Goal: Find specific page/section: Find specific page/section

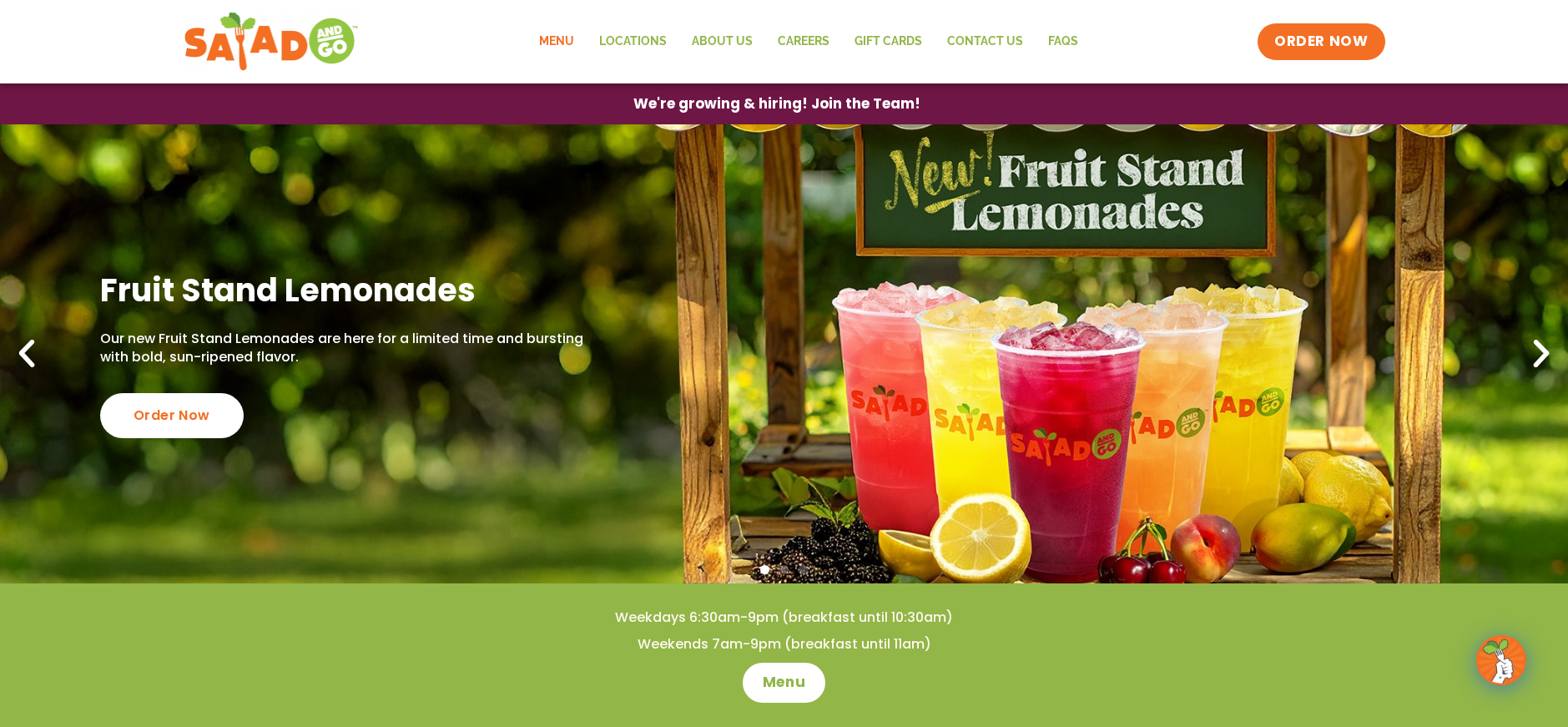
click at [562, 39] on link "Menu" at bounding box center [557, 42] width 60 height 38
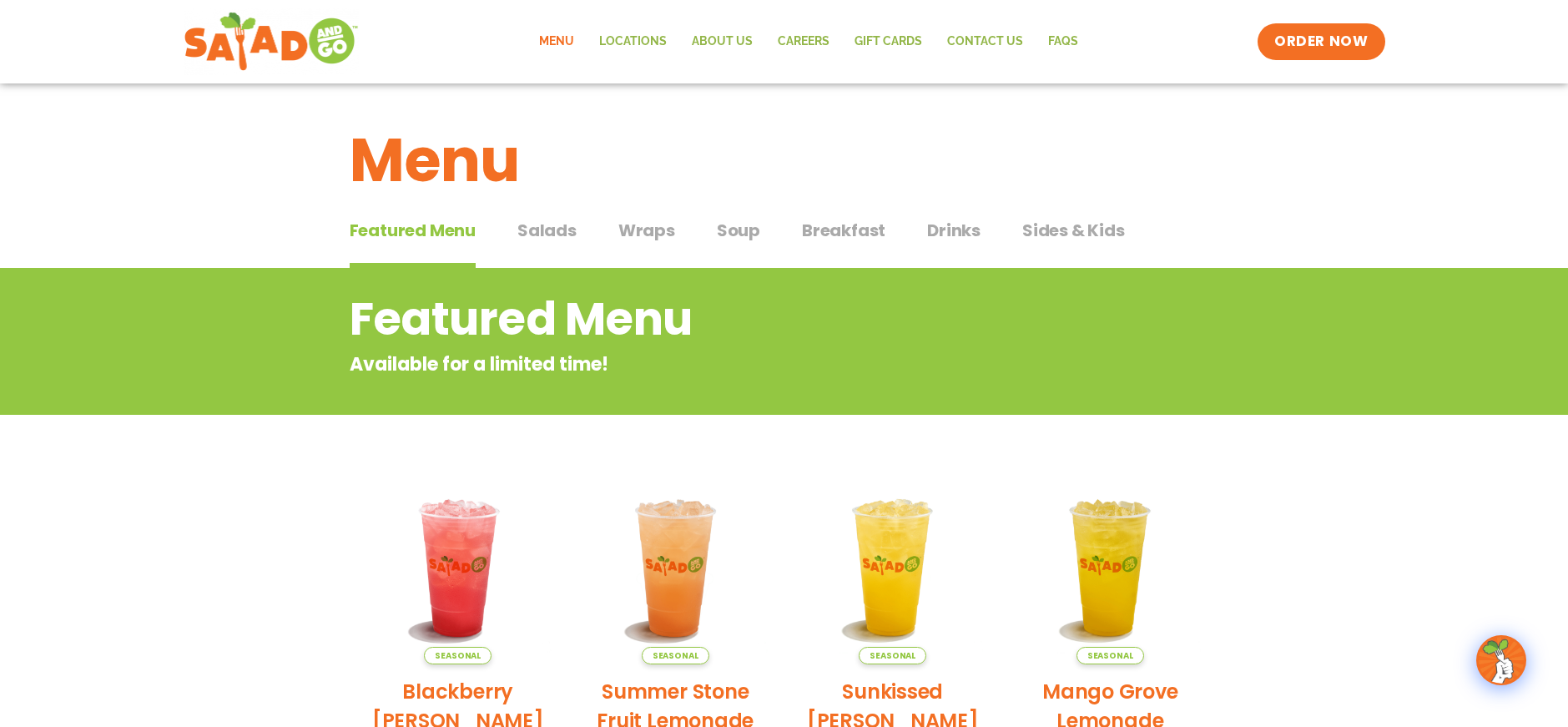
click at [573, 229] on span "Salads" at bounding box center [547, 230] width 59 height 25
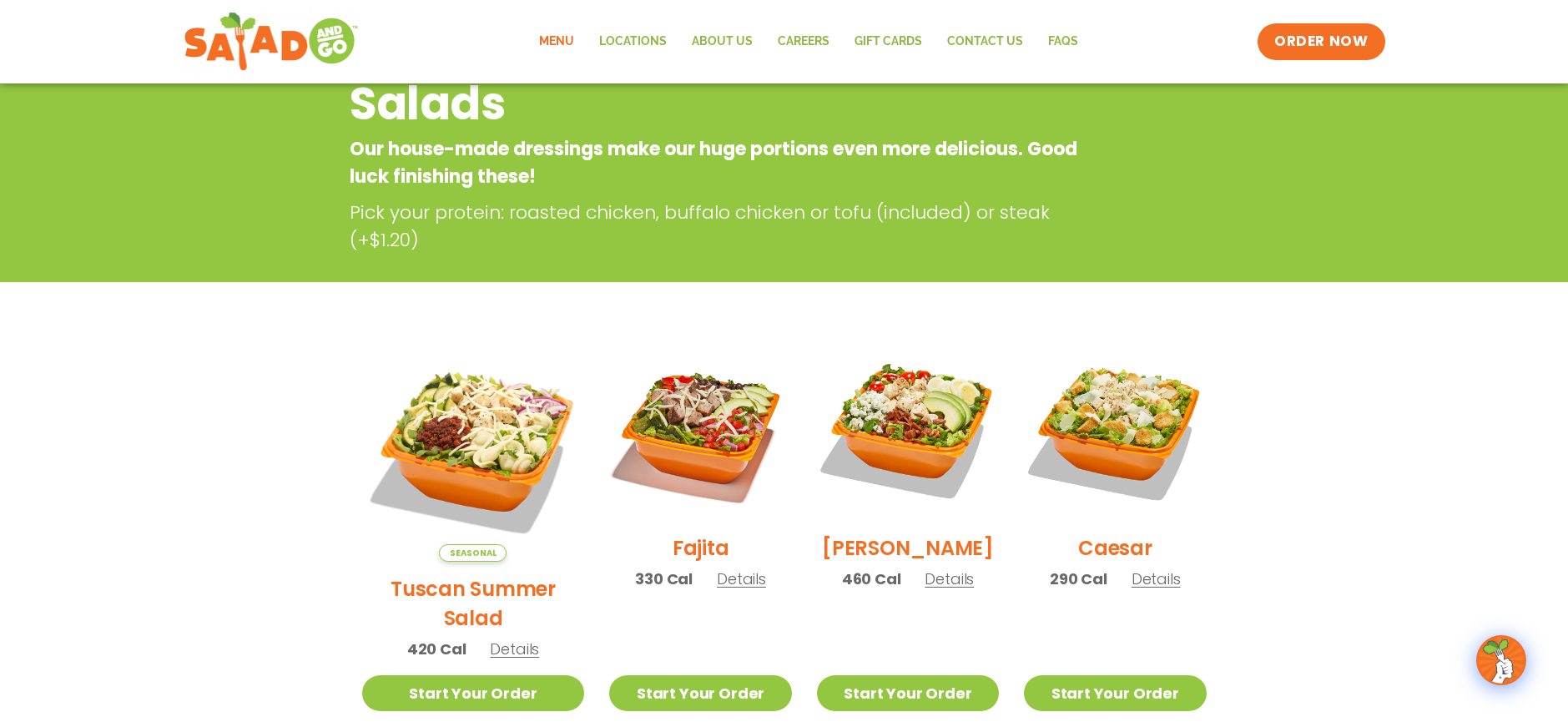
scroll to position [183, 0]
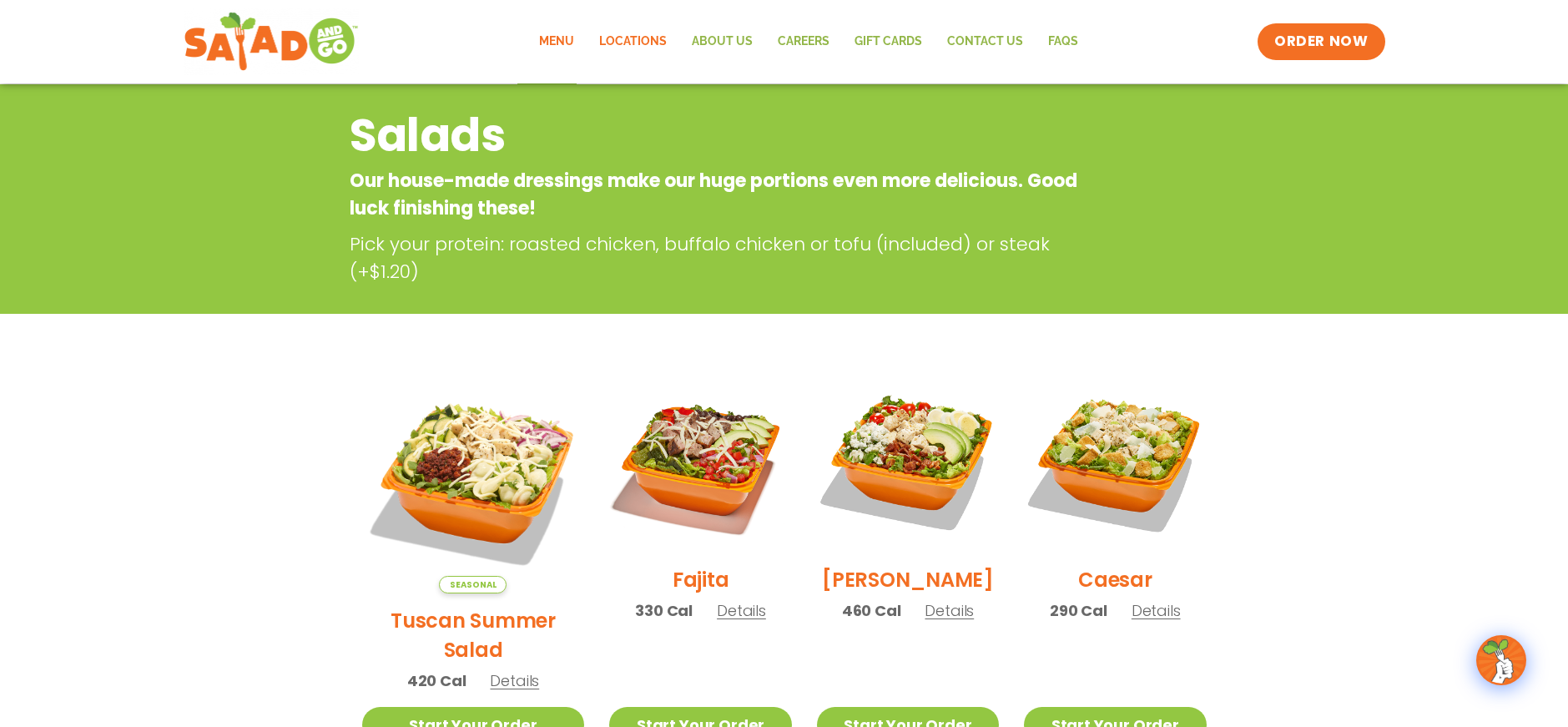
click at [623, 43] on link "Locations" at bounding box center [634, 42] width 93 height 38
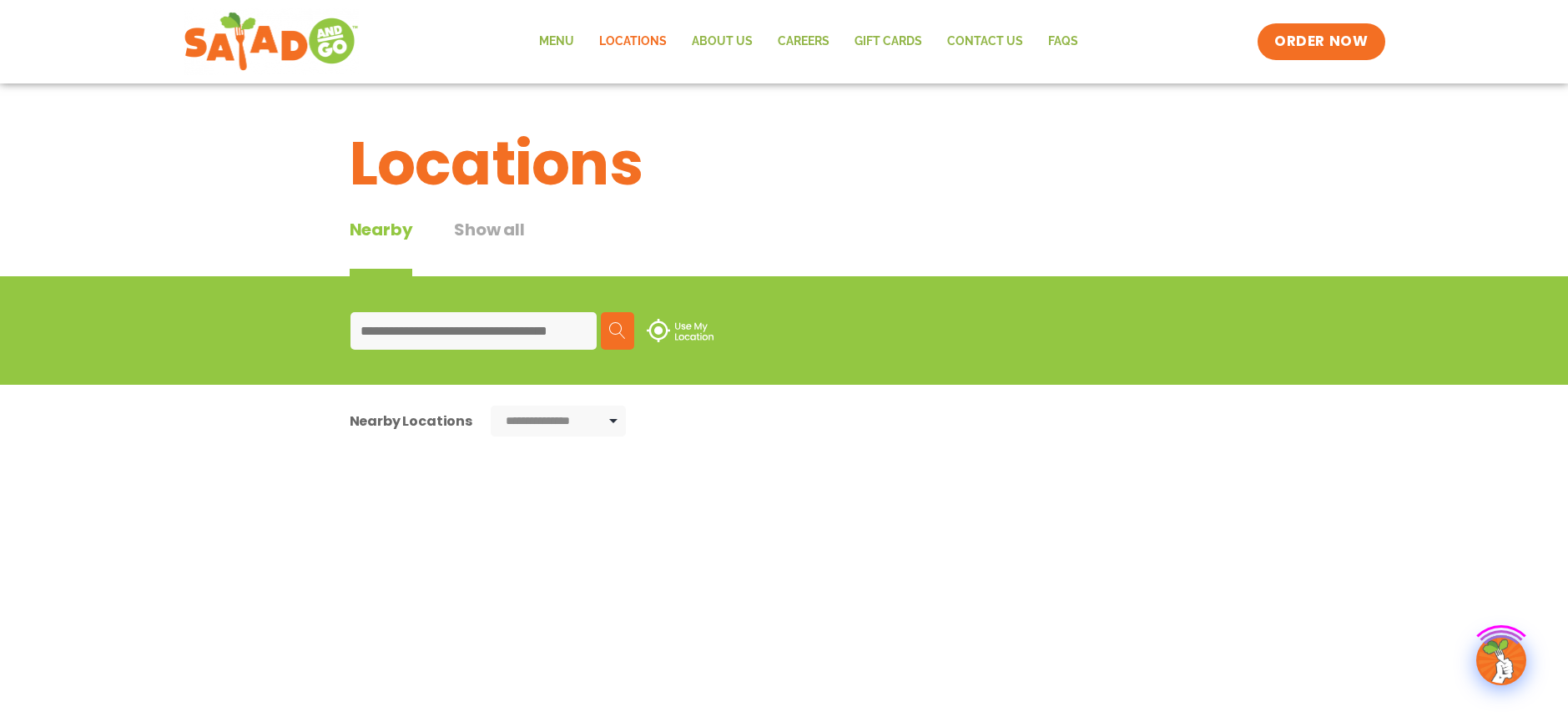
type input "**********"
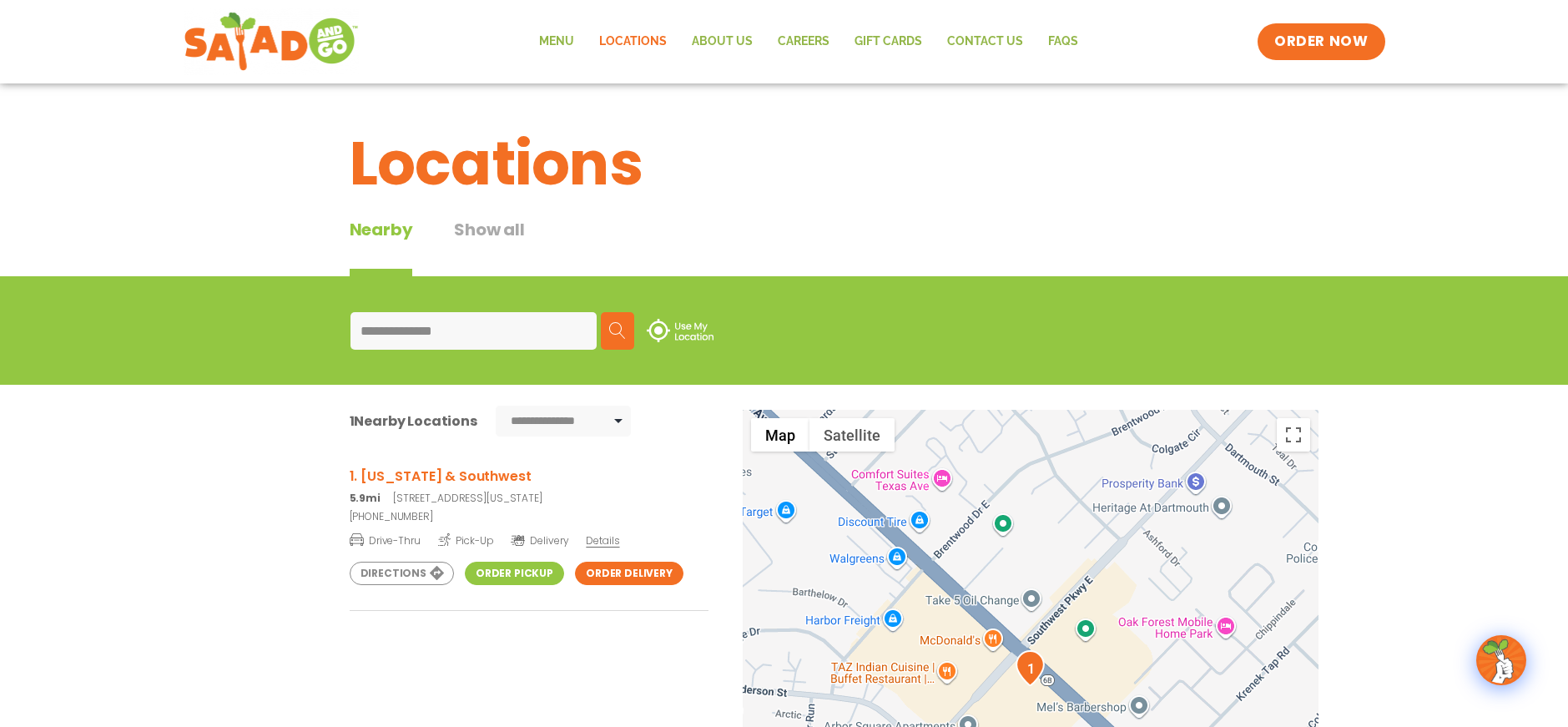
click at [621, 323] on img at bounding box center [617, 330] width 16 height 16
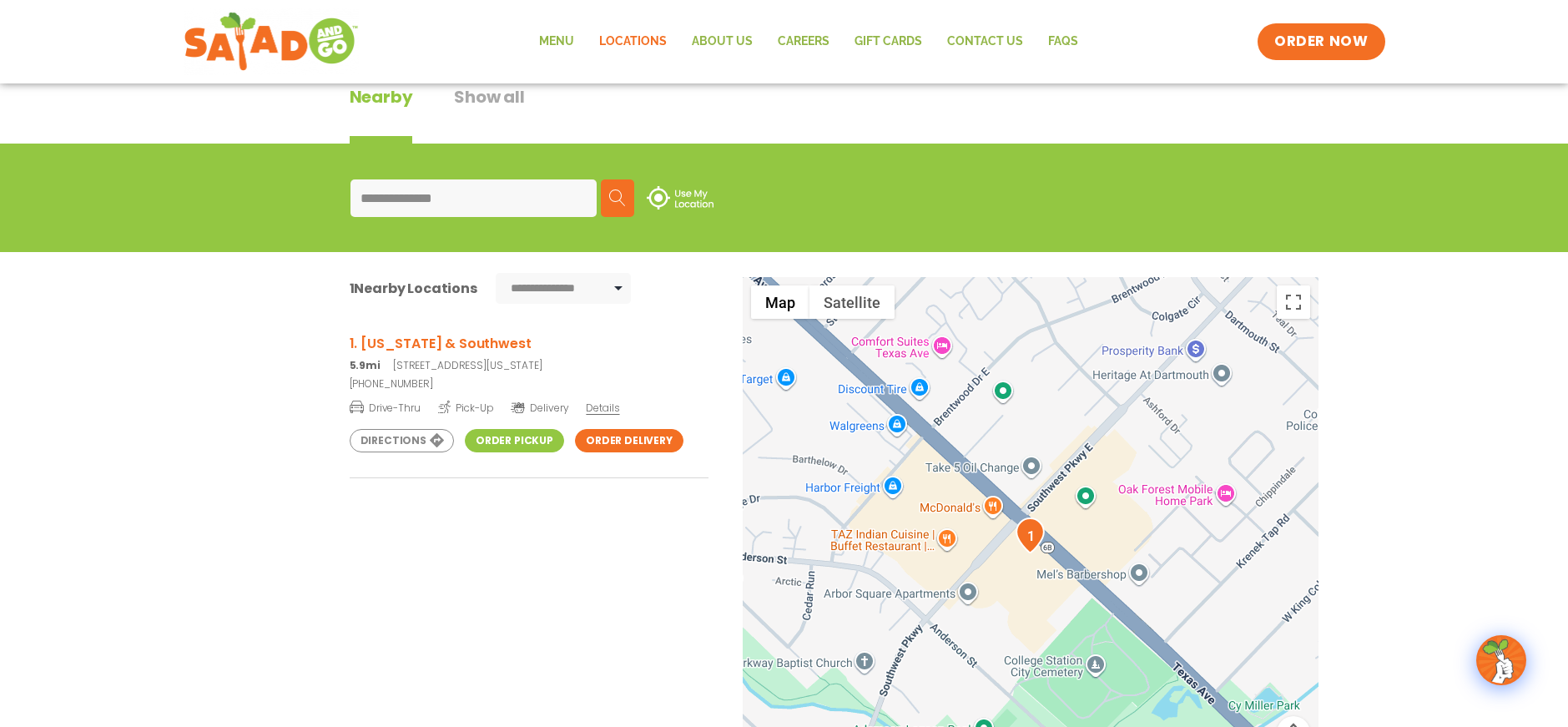
scroll to position [192, 0]
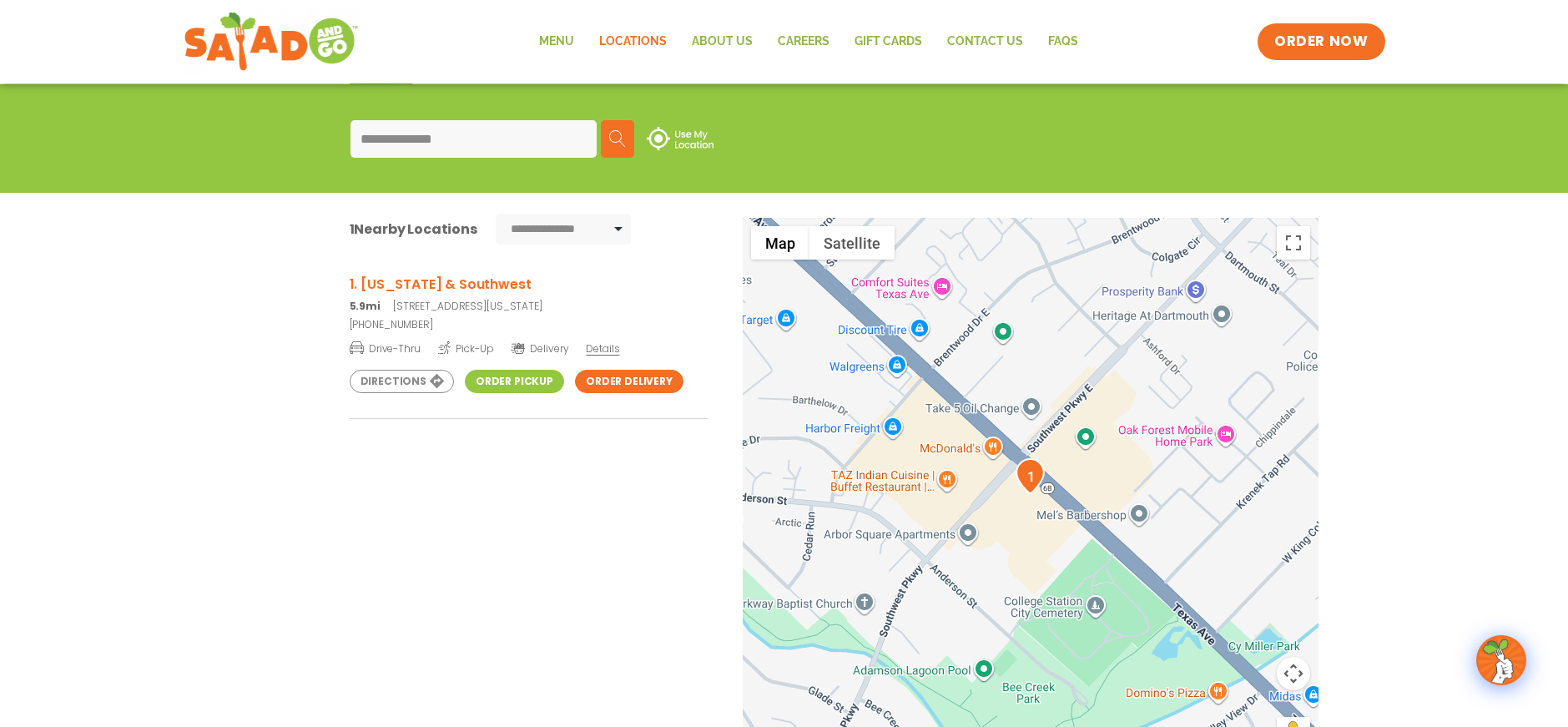
click at [410, 304] on p "5.9mi [STREET_ADDRESS][US_STATE]" at bounding box center [530, 306] width 359 height 15
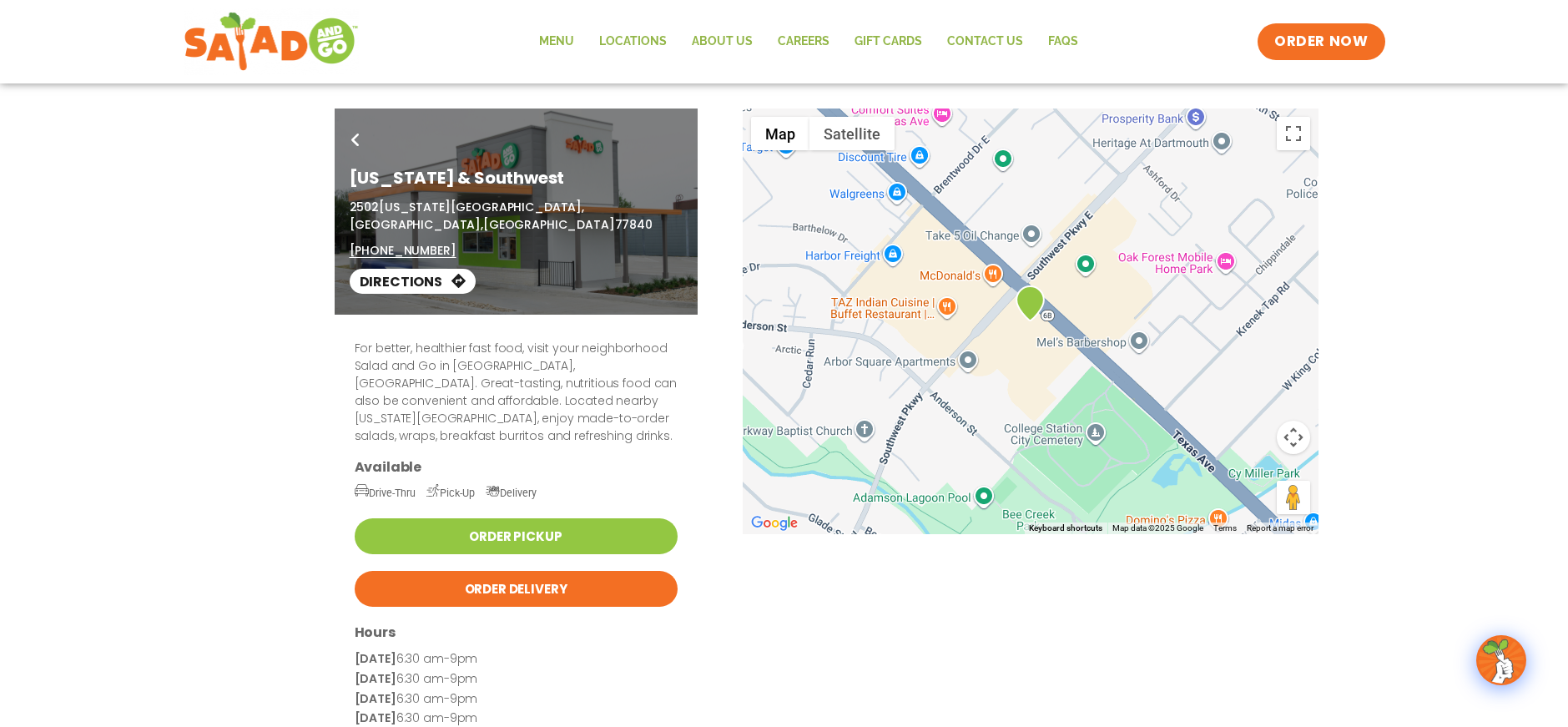
click at [416, 269] on link "Directions" at bounding box center [413, 281] width 126 height 25
